Goal: Task Accomplishment & Management: Use online tool/utility

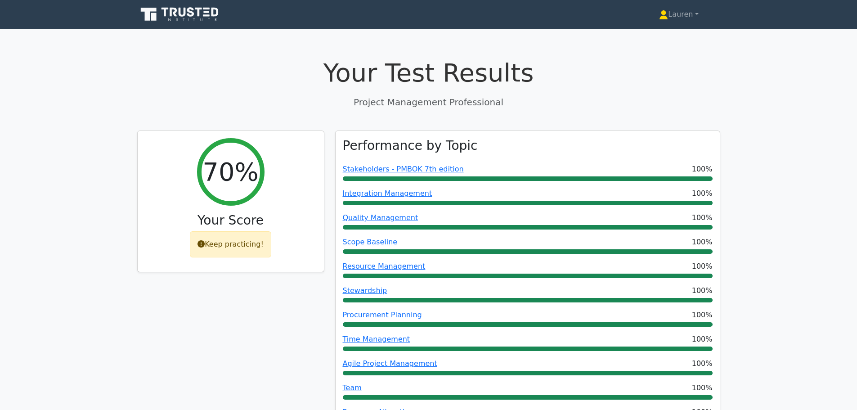
click at [204, 21] on icon at bounding box center [180, 14] width 86 height 17
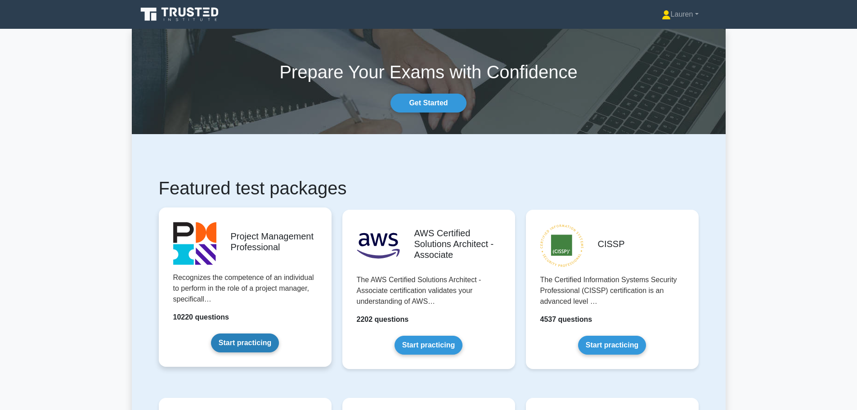
click at [249, 339] on link "Start practicing" at bounding box center [245, 342] width 68 height 19
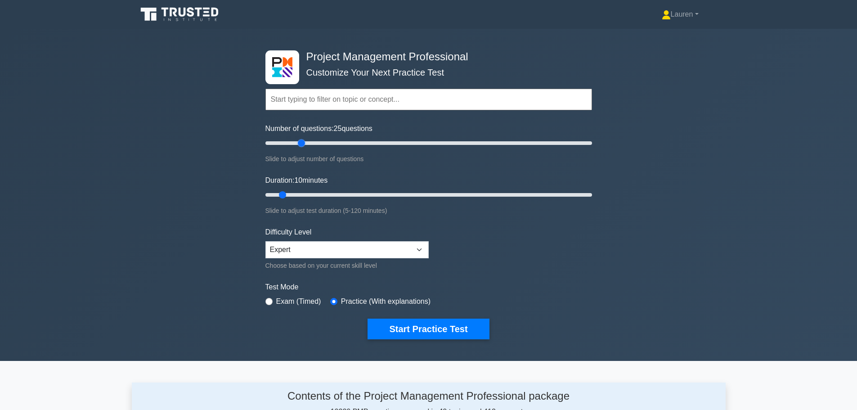
drag, startPoint x: 276, startPoint y: 142, endPoint x: 301, endPoint y: 139, distance: 24.8
type input "25"
click at [301, 139] on input "Number of questions: 25 questions" at bounding box center [428, 143] width 327 height 11
drag, startPoint x: 284, startPoint y: 195, endPoint x: 418, endPoint y: 190, distance: 133.3
type input "60"
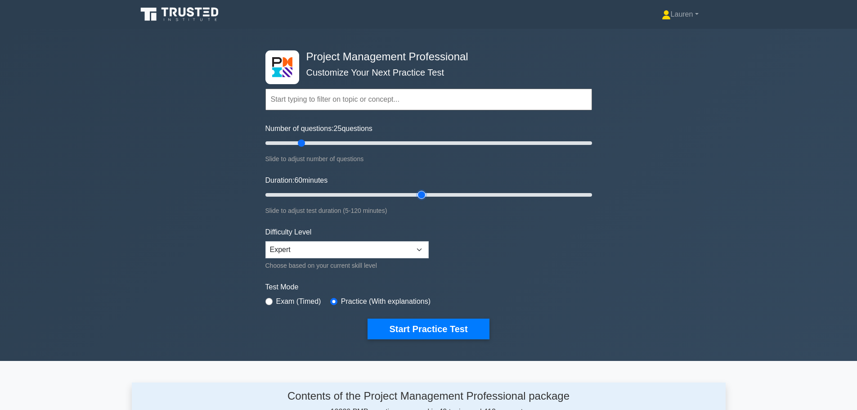
click at [418, 190] on input "Duration: 60 minutes" at bounding box center [428, 194] width 327 height 11
